Goal: Task Accomplishment & Management: Complete application form

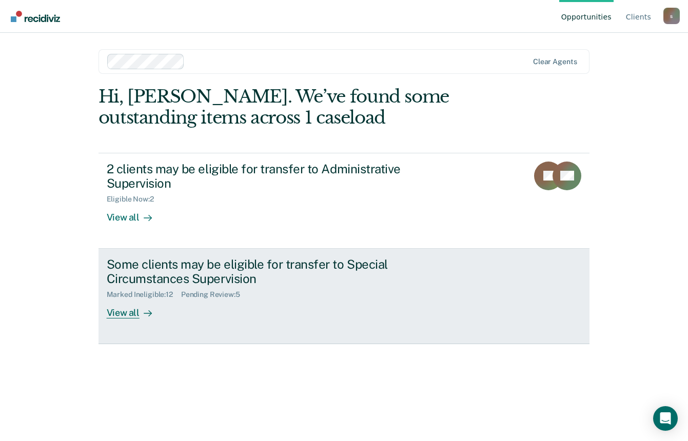
drag, startPoint x: 157, startPoint y: 187, endPoint x: 134, endPoint y: 237, distance: 54.7
click at [134, 249] on link "Some clients may be eligible for transfer to Special Circumstances Supervision …" at bounding box center [345, 296] width 492 height 95
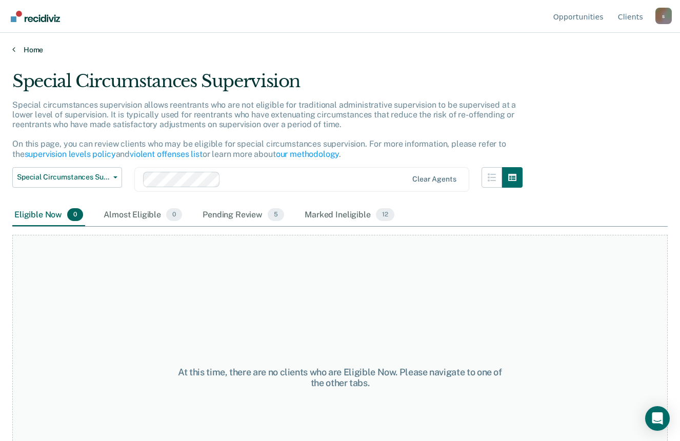
click at [24, 50] on link "Home" at bounding box center [340, 49] width 656 height 9
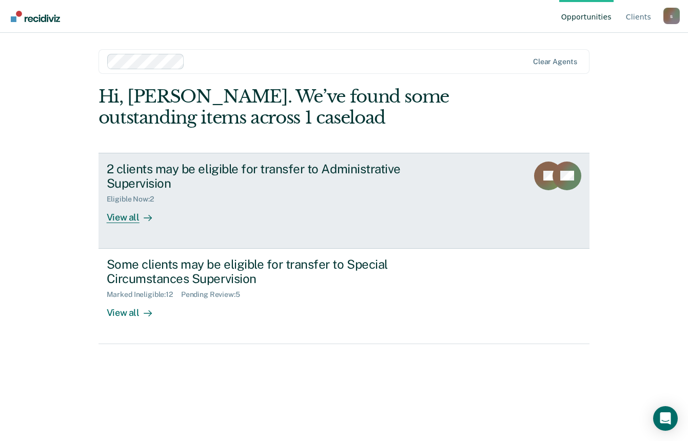
click at [138, 207] on div "View all" at bounding box center [135, 214] width 57 height 20
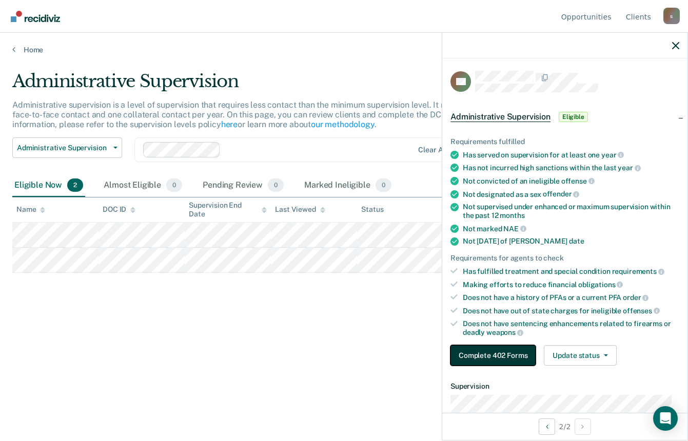
click at [490, 357] on button "Complete 402 Forms" at bounding box center [493, 355] width 85 height 21
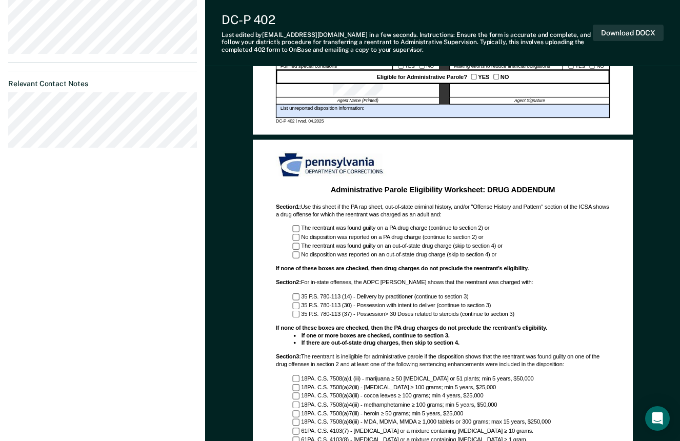
scroll to position [462, 0]
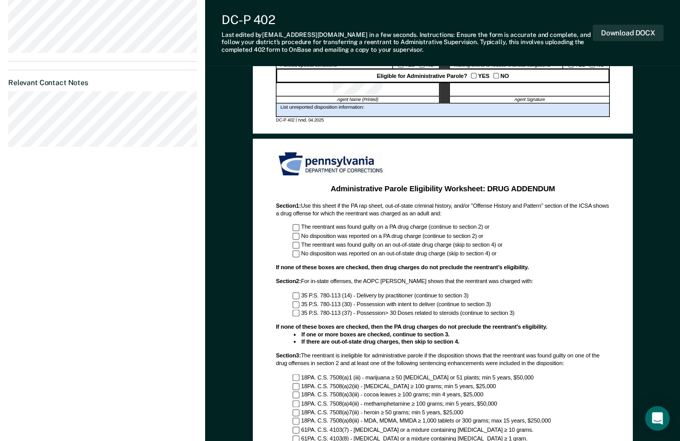
click at [466, 91] on div at bounding box center [529, 90] width 161 height 14
click at [456, 88] on div at bounding box center [529, 90] width 161 height 14
click at [457, 88] on div at bounding box center [529, 90] width 161 height 14
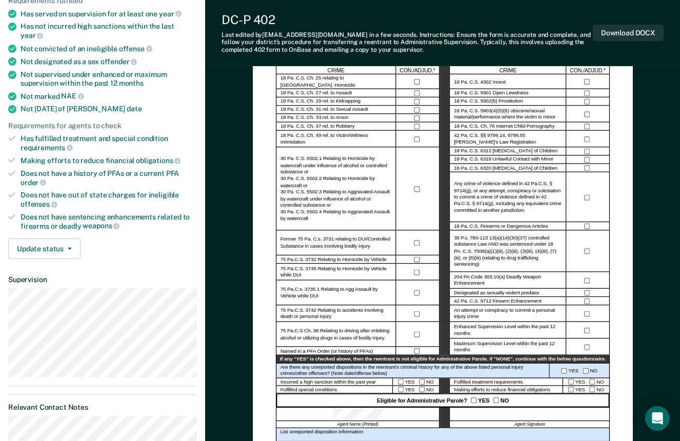
scroll to position [31, 0]
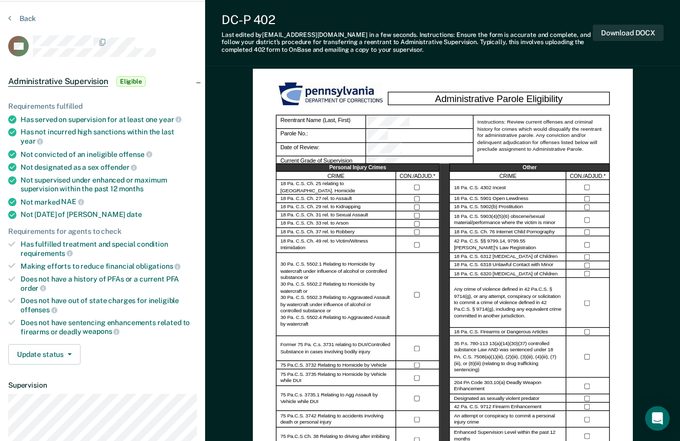
click at [8, 20] on section "Back AG Administrative Supervision Eligible Requirements fulfilled Has served o…" at bounding box center [102, 300] width 205 height 596
click at [15, 15] on button "Back" at bounding box center [22, 18] width 28 height 9
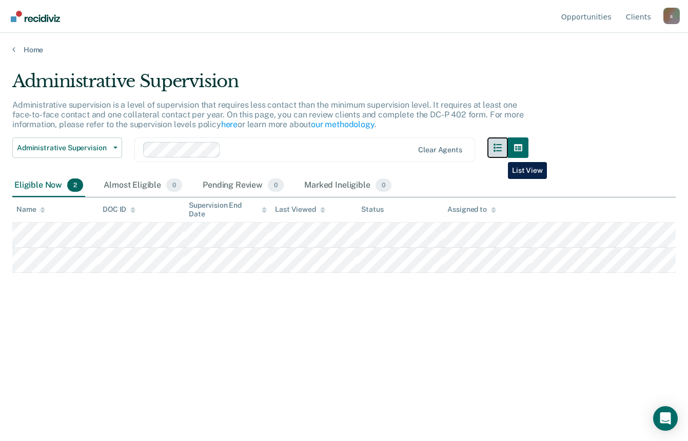
click at [500, 154] on button "button" at bounding box center [497, 148] width 21 height 21
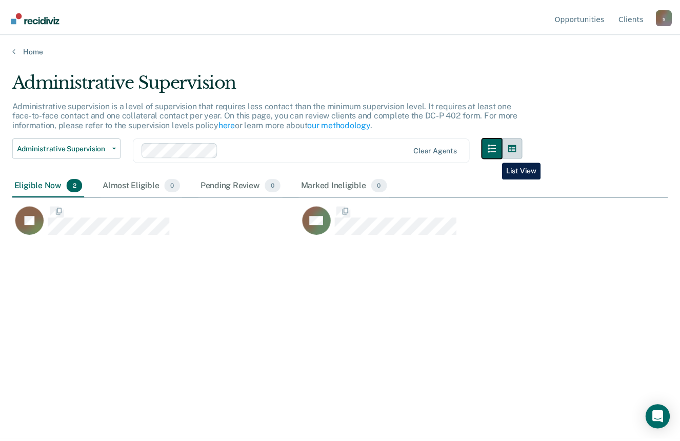
scroll to position [286, 656]
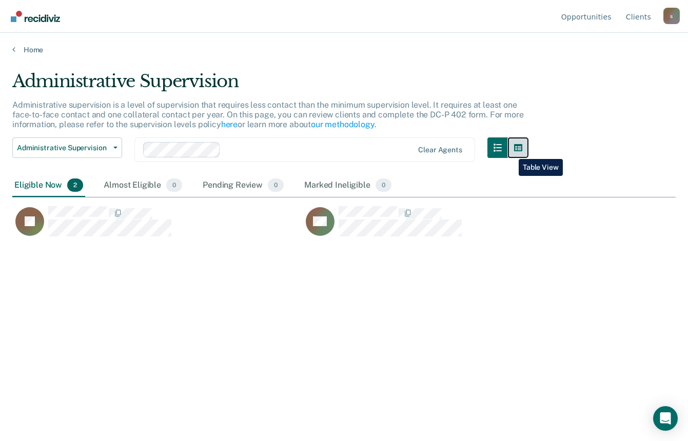
click at [511, 151] on button "button" at bounding box center [518, 148] width 21 height 21
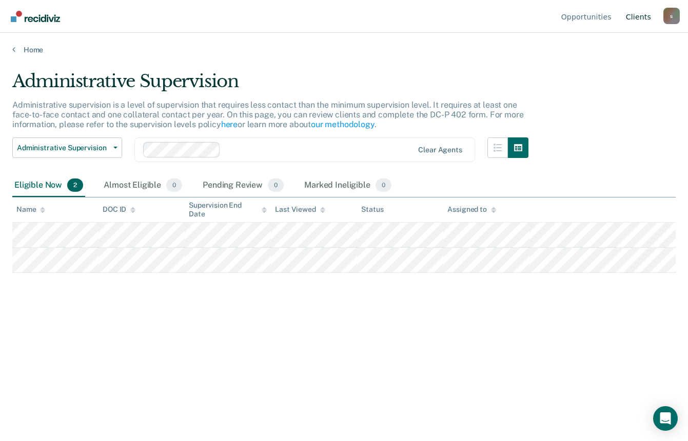
click at [646, 16] on link "Client s" at bounding box center [638, 16] width 29 height 33
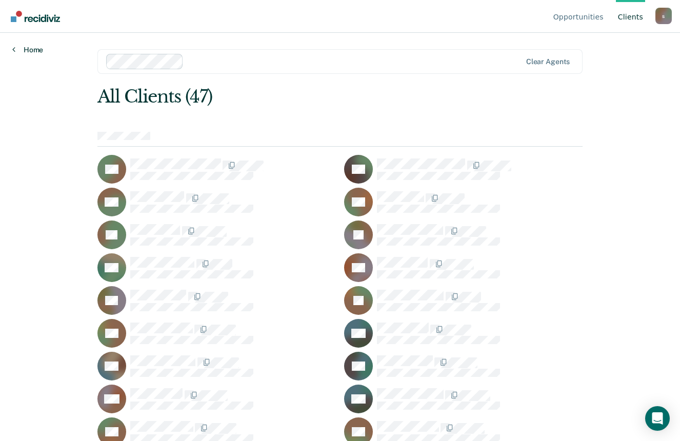
click at [38, 52] on link "Home" at bounding box center [27, 49] width 31 height 9
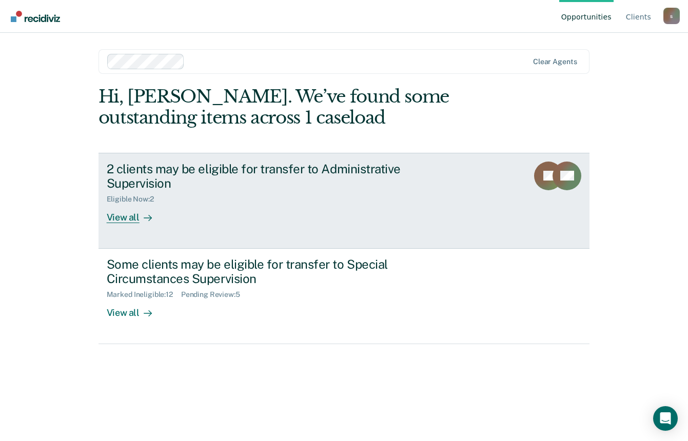
click at [126, 204] on div "View all" at bounding box center [135, 214] width 57 height 20
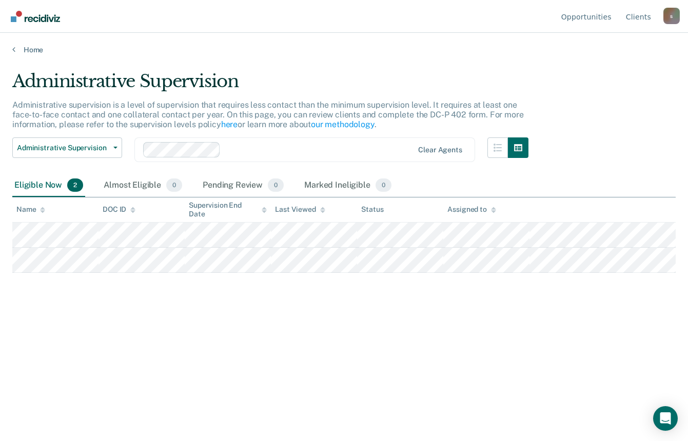
click at [318, 211] on div "Last Viewed" at bounding box center [300, 209] width 50 height 9
click at [320, 211] on icon at bounding box center [322, 210] width 5 height 7
click at [321, 211] on icon at bounding box center [322, 212] width 5 height 3
click at [323, 209] on icon at bounding box center [322, 208] width 5 height 3
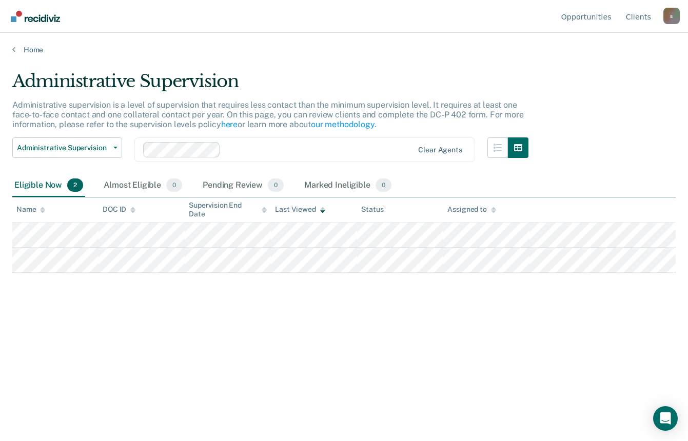
click at [321, 327] on div "Administrative Supervision Administrative supervision is a level of supervision…" at bounding box center [343, 218] width 663 height 294
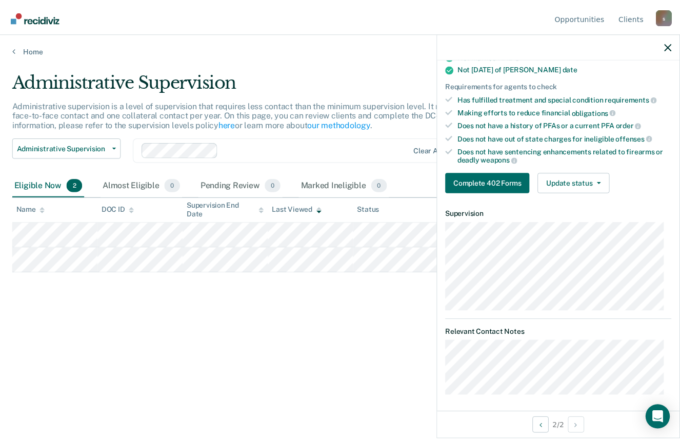
scroll to position [173, 0]
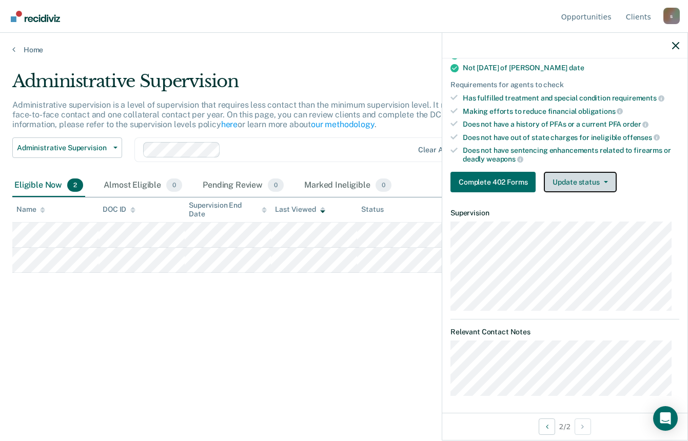
click at [568, 179] on button "Update status" at bounding box center [580, 182] width 72 height 21
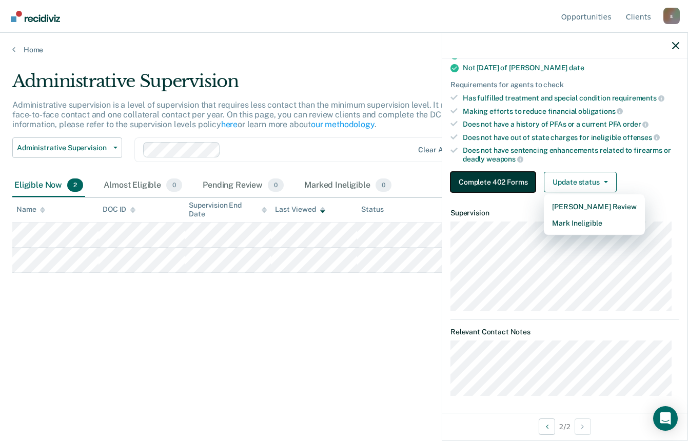
click at [526, 183] on button "Complete 402 Forms" at bounding box center [493, 182] width 85 height 21
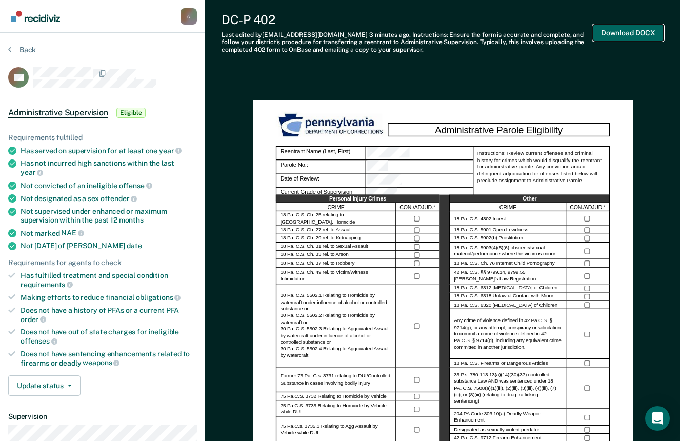
click at [629, 34] on button "Download DOCX" at bounding box center [628, 33] width 71 height 17
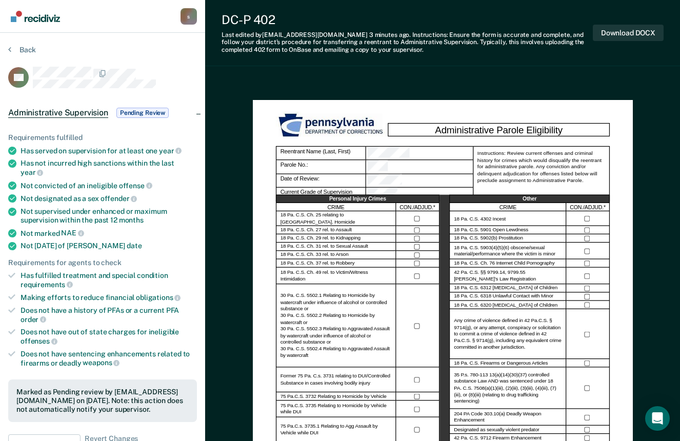
click at [618, 37] on button "Download DOCX" at bounding box center [628, 33] width 71 height 17
click at [385, 63] on div "DC-P 402 Last edited by [EMAIL_ADDRESS][DOMAIN_NAME] 3 minutes ago . Instructio…" at bounding box center [442, 33] width 475 height 66
click at [178, 94] on article "AG Administrative Supervision Pending Review Requirements fulfilled Has served …" at bounding box center [102, 367] width 189 height 601
click at [15, 48] on button "Back" at bounding box center [22, 49] width 28 height 9
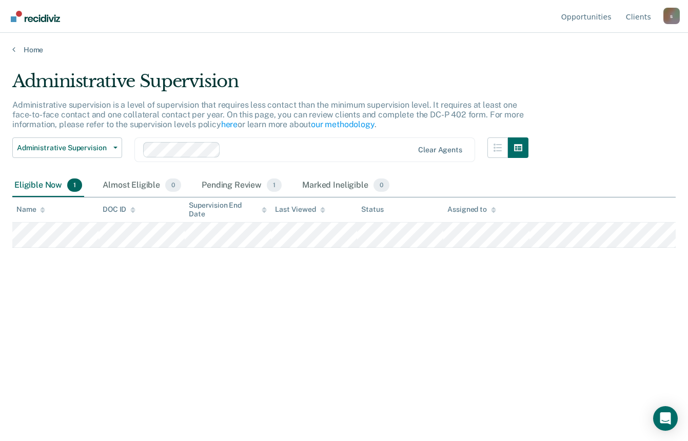
click at [56, 187] on div "Eligible Now 1" at bounding box center [48, 185] width 72 height 23
click at [239, 181] on div "Pending Review 1" at bounding box center [242, 185] width 84 height 23
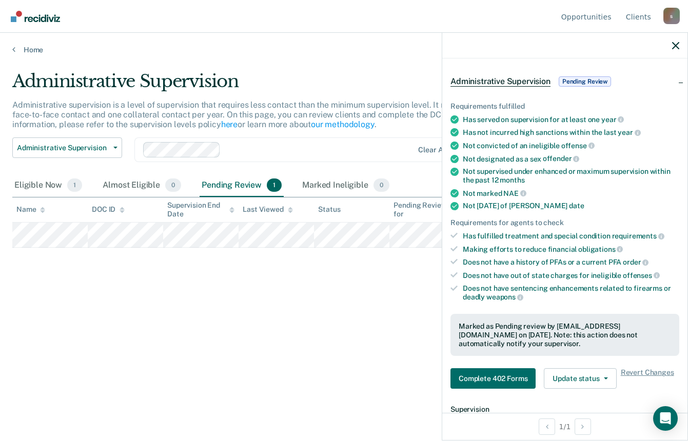
scroll to position [51, 0]
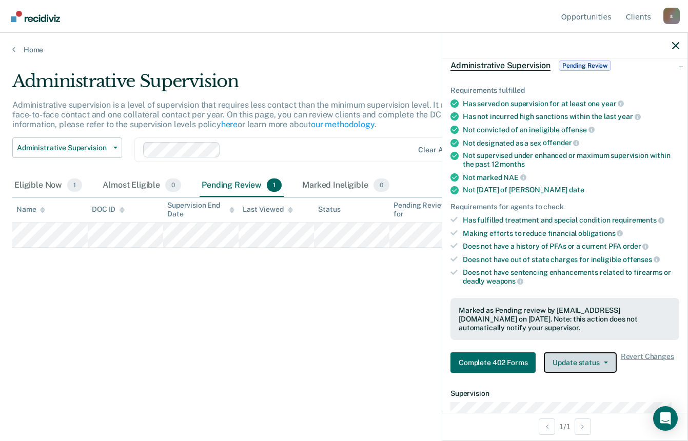
click at [608, 359] on button "Update status" at bounding box center [580, 363] width 72 height 21
click at [593, 327] on div "Marked as Pending review by [EMAIL_ADDRESS][DOMAIN_NAME] on [DATE]. Note: this …" at bounding box center [565, 319] width 212 height 26
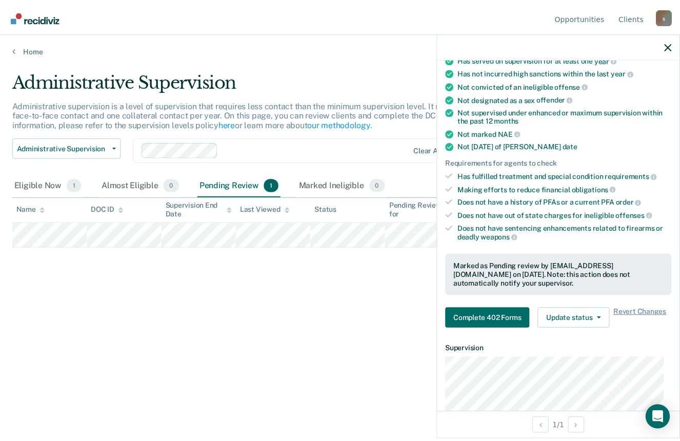
scroll to position [154, 0]
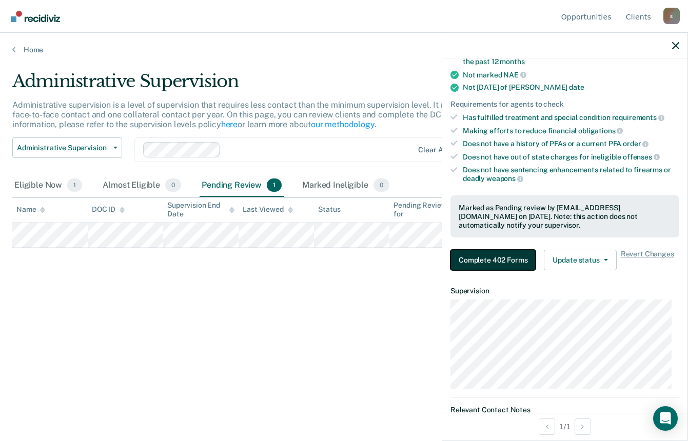
click at [502, 255] on button "Complete 402 Forms" at bounding box center [493, 260] width 85 height 21
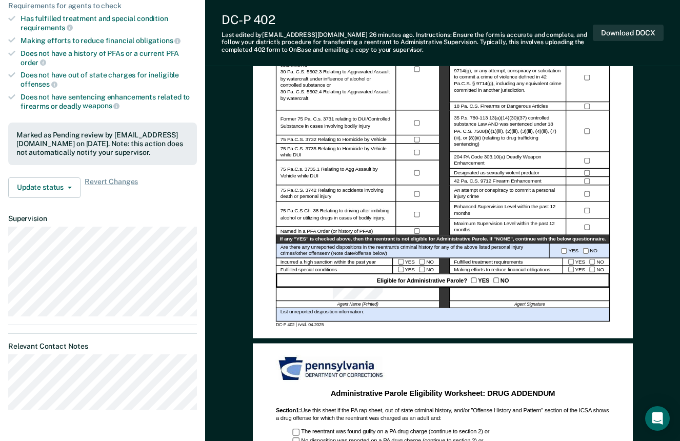
scroll to position [308, 0]
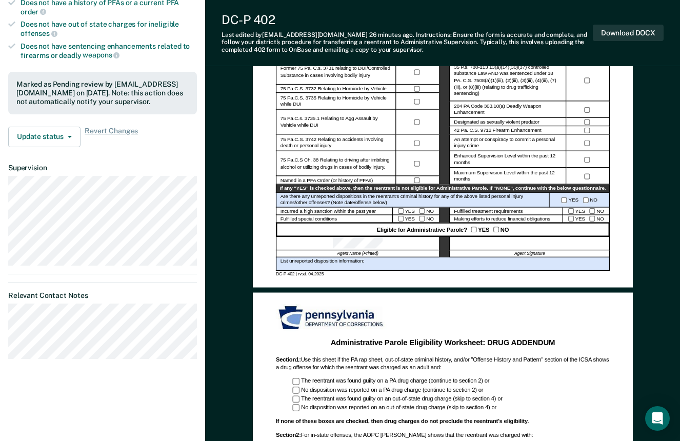
click at [115, 143] on article "AG Administrative Supervision Pending Review Requirements fulfilled Has served …" at bounding box center [102, 59] width 189 height 601
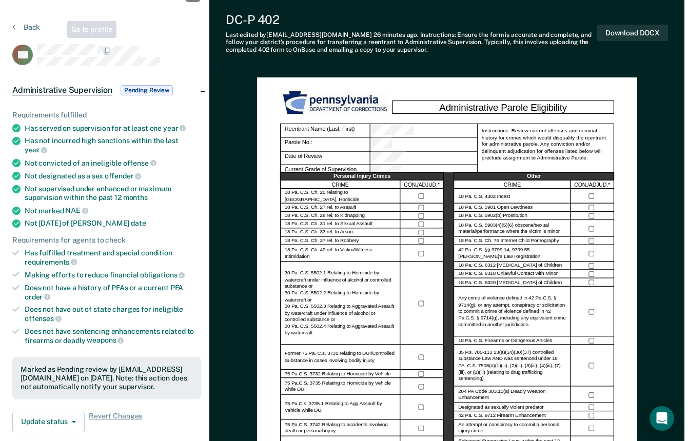
scroll to position [0, 0]
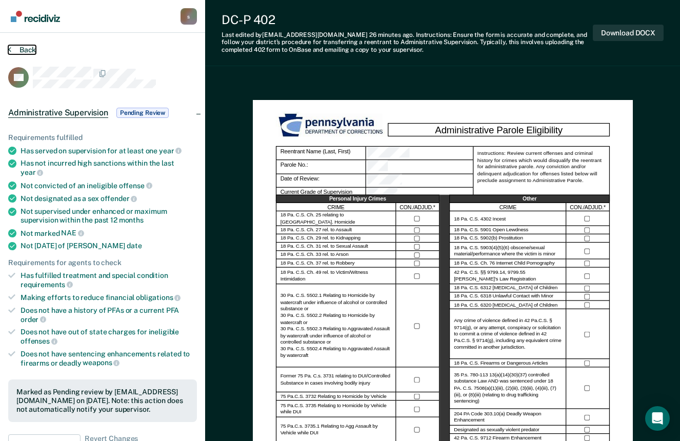
click at [14, 51] on button "Back" at bounding box center [22, 49] width 28 height 9
